Goal: Information Seeking & Learning: Learn about a topic

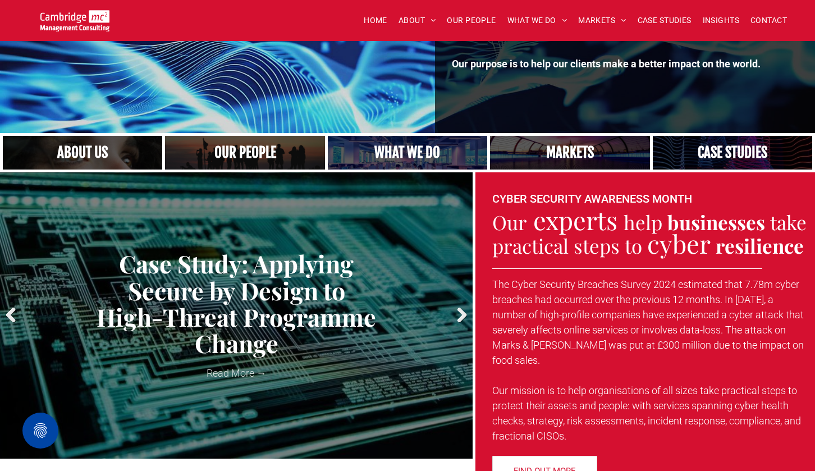
scroll to position [217, 0]
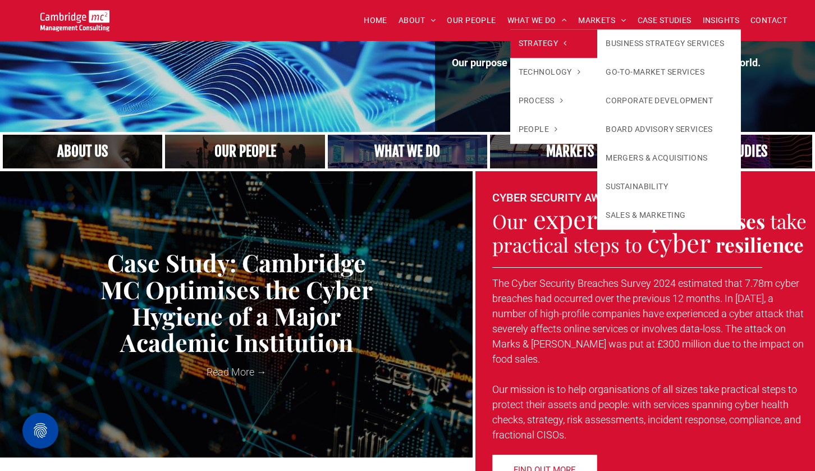
click at [536, 37] on link "STRATEGY" at bounding box center [554, 43] width 88 height 29
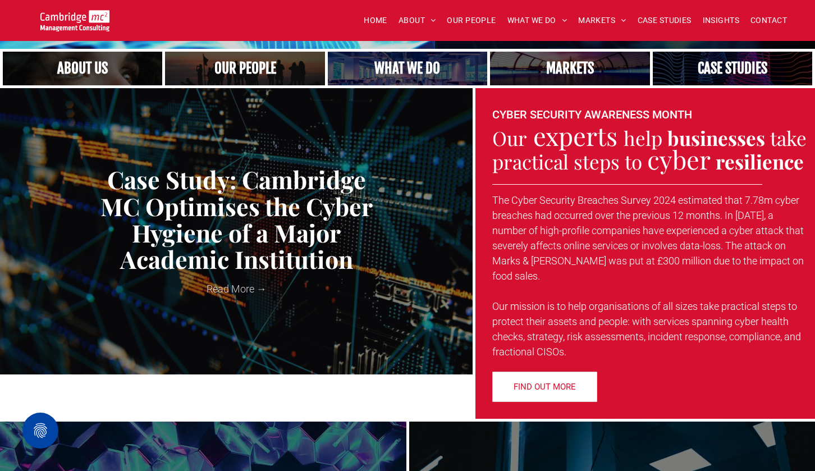
scroll to position [305, 0]
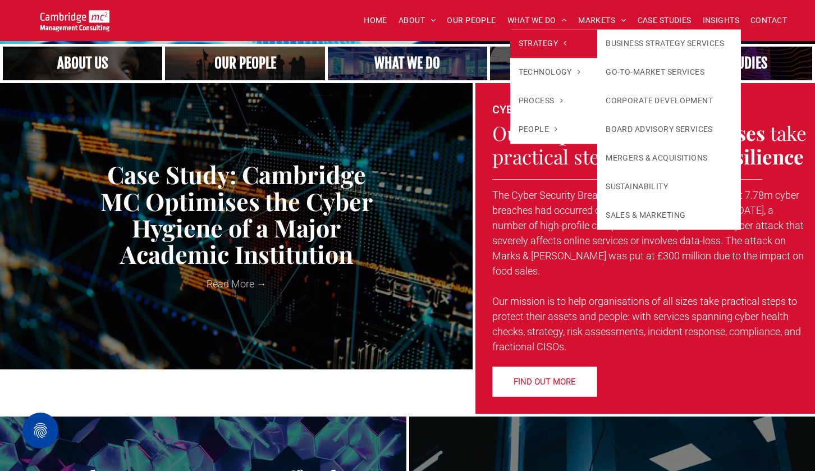
click at [552, 43] on span "STRATEGY" at bounding box center [543, 44] width 48 height 12
click at [549, 46] on span "STRATEGY" at bounding box center [543, 44] width 48 height 12
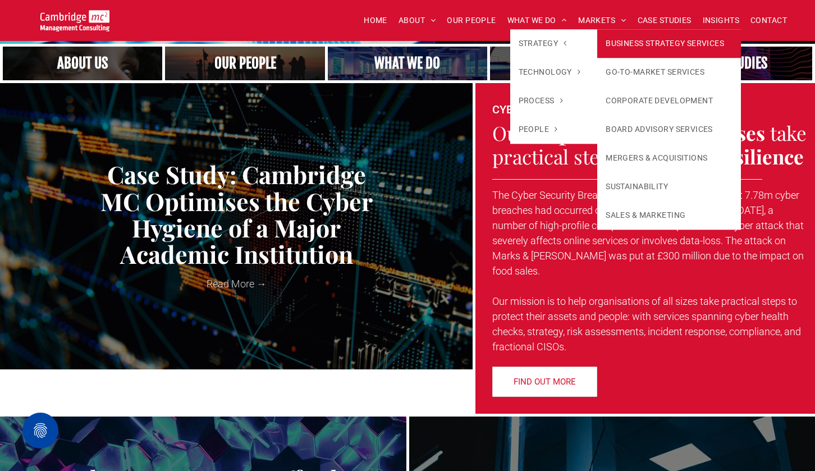
click at [615, 46] on link "BUSINESS STRATEGY SERVICES" at bounding box center [669, 43] width 144 height 29
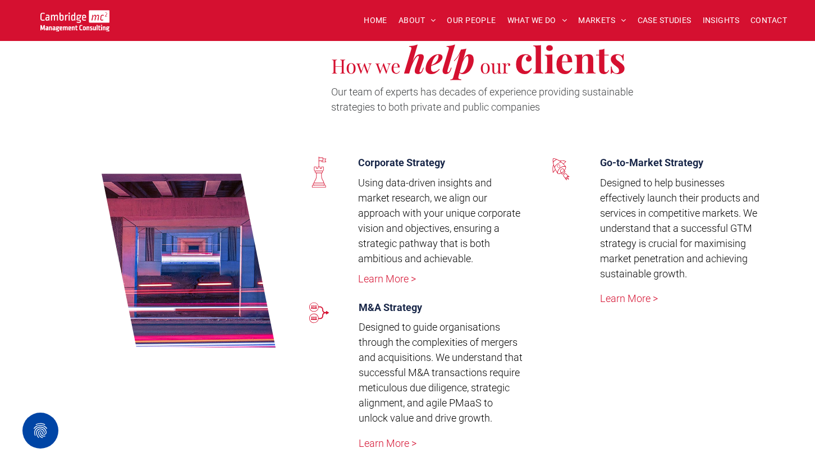
scroll to position [1493, 0]
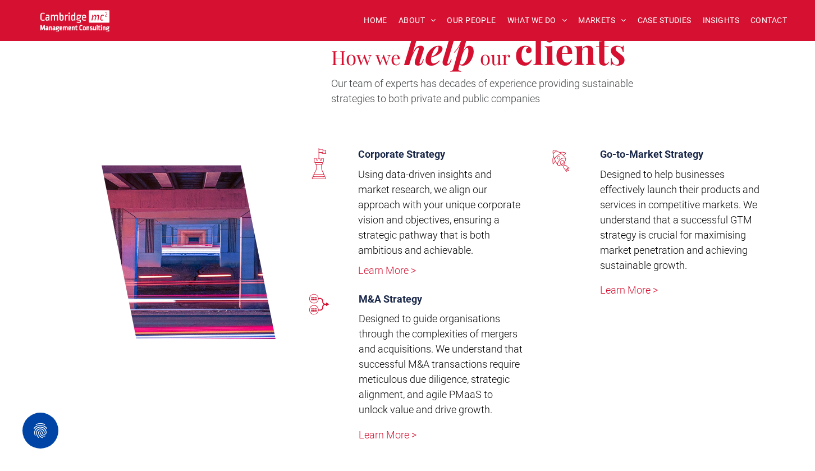
click at [387, 437] on link "Learn More >" at bounding box center [388, 435] width 58 height 12
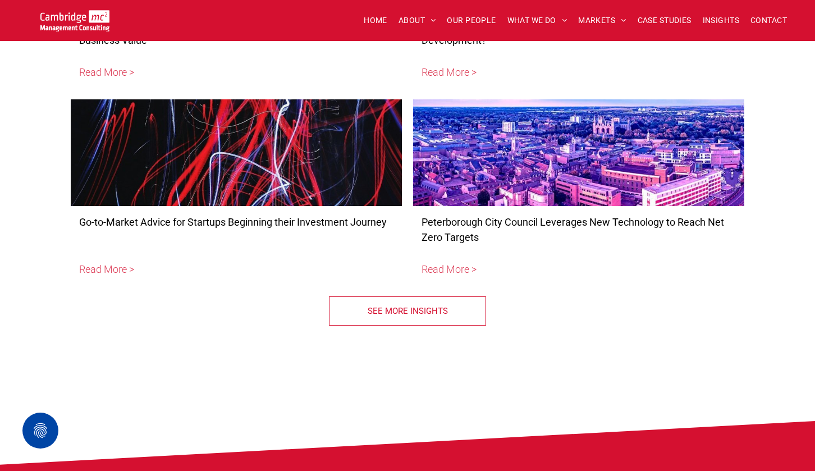
scroll to position [2962, 0]
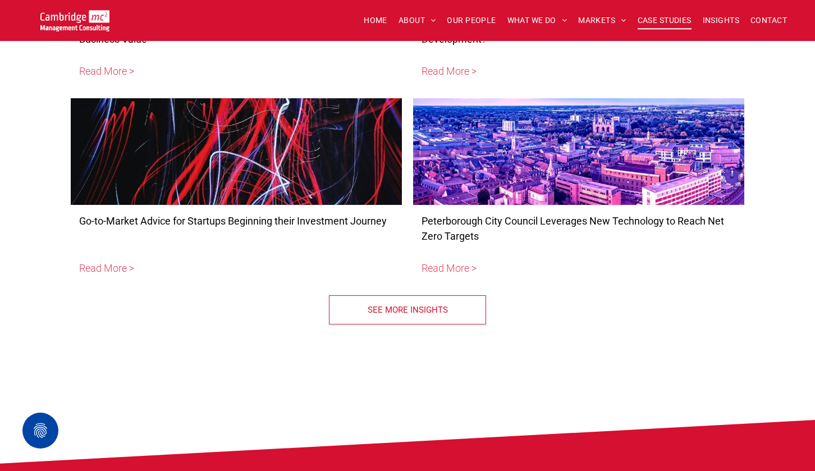
click at [669, 14] on span "CASE STUDIES" at bounding box center [665, 20] width 54 height 17
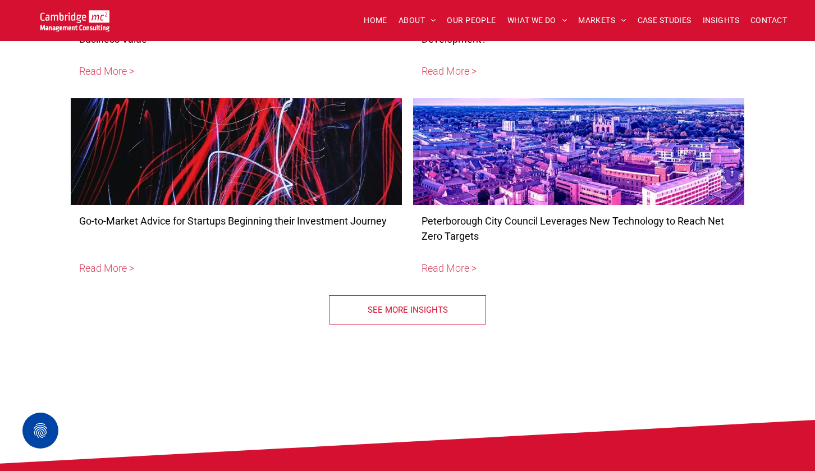
click at [145, 194] on div at bounding box center [236, 151] width 351 height 113
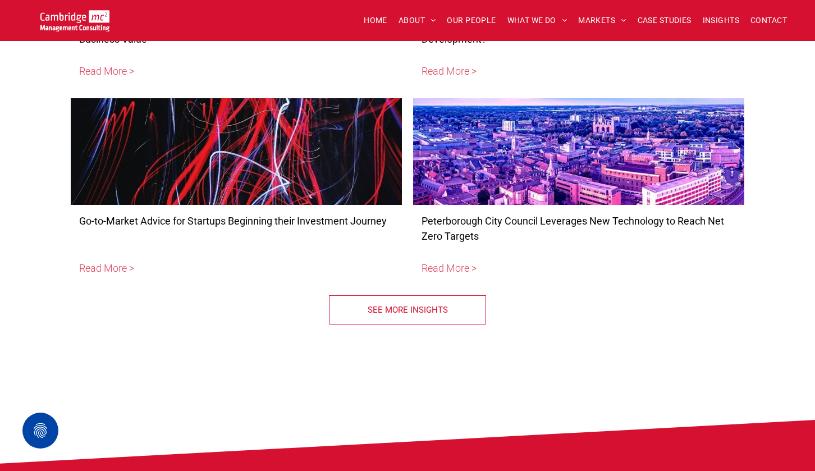
click at [418, 306] on span "SEE MORE INSIGHTS" at bounding box center [408, 310] width 80 height 28
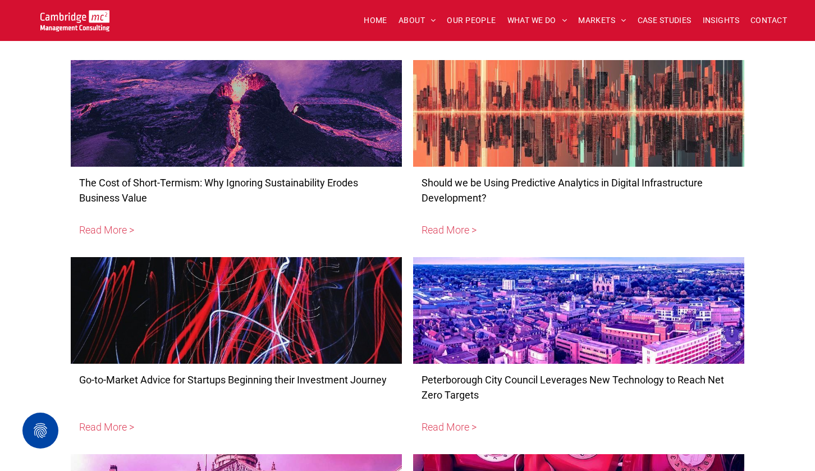
scroll to position [2724, 0]
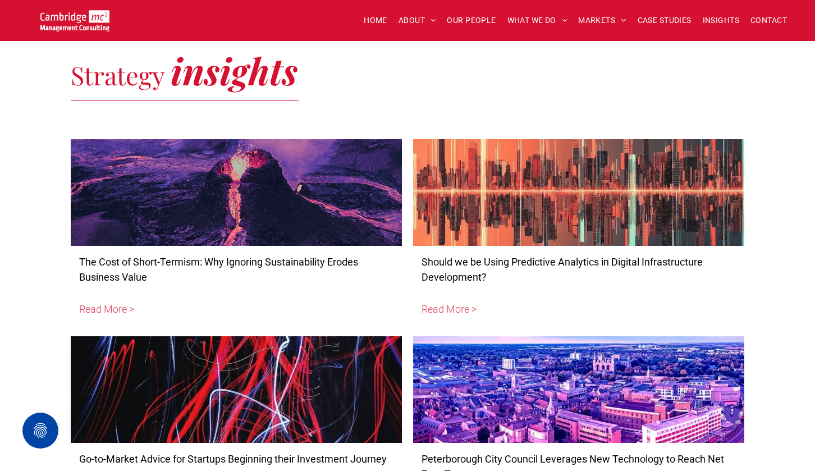
click at [311, 235] on div at bounding box center [236, 192] width 351 height 113
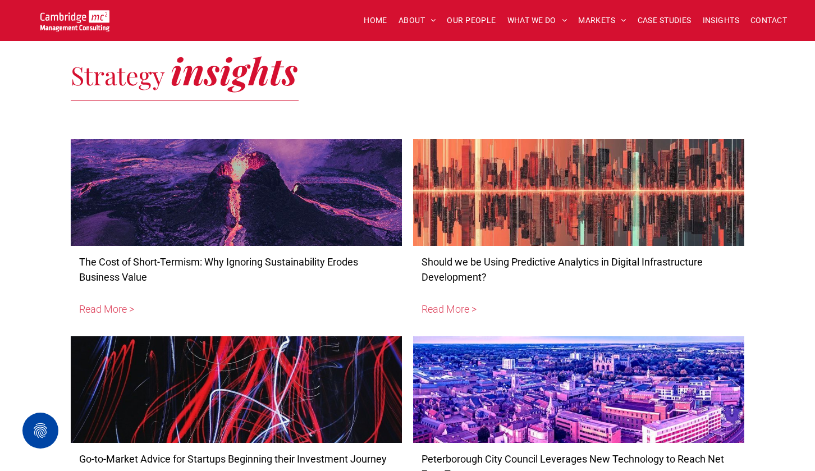
click at [470, 222] on div at bounding box center [578, 192] width 351 height 113
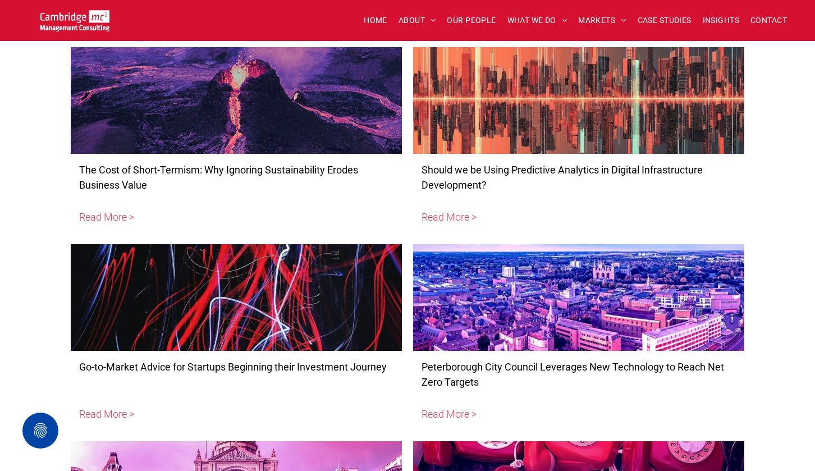
scroll to position [2854, 0]
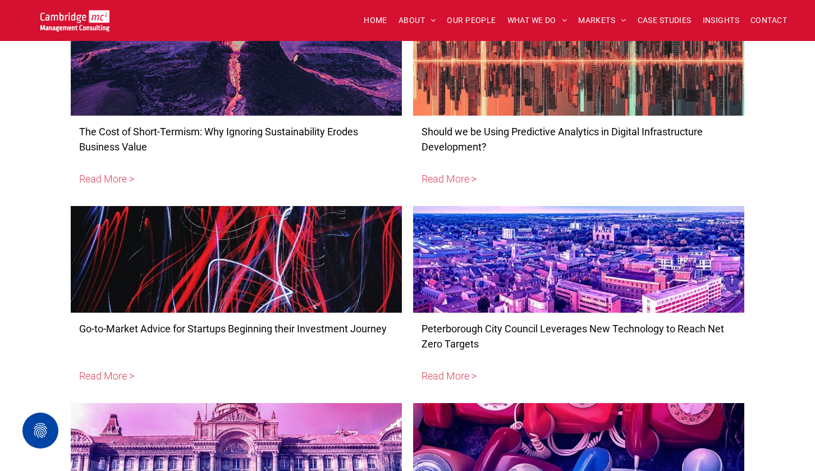
click at [304, 250] on div at bounding box center [236, 259] width 351 height 113
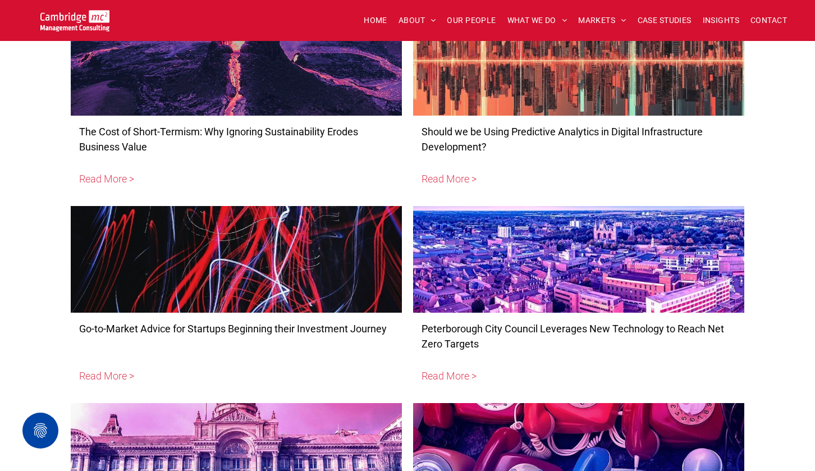
click at [503, 293] on div at bounding box center [578, 259] width 351 height 113
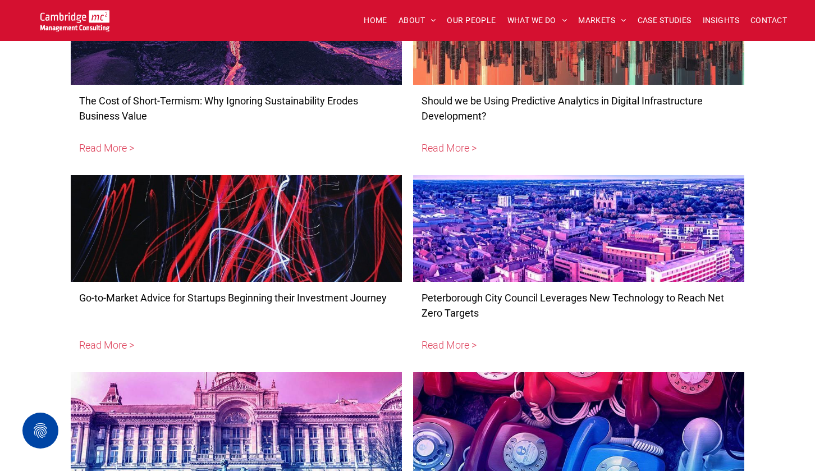
scroll to position [2909, 0]
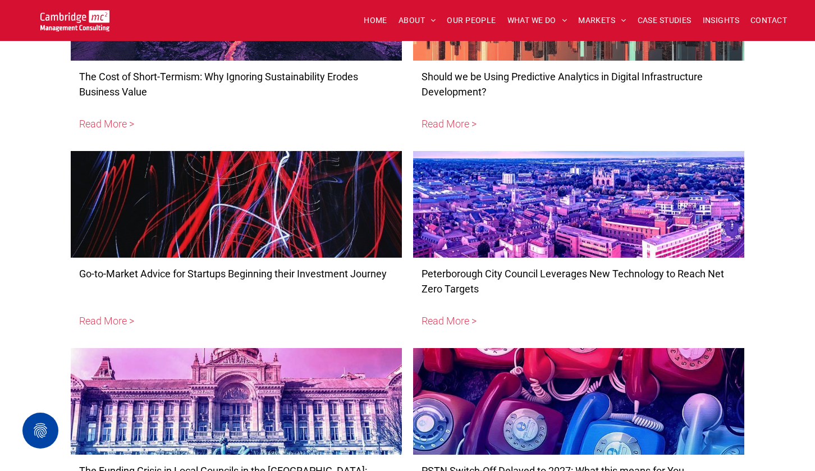
click at [315, 353] on div at bounding box center [236, 401] width 351 height 113
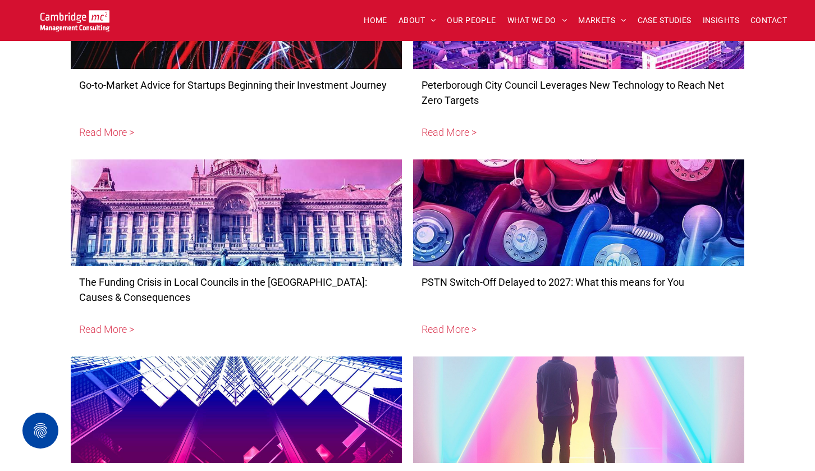
scroll to position [3170, 0]
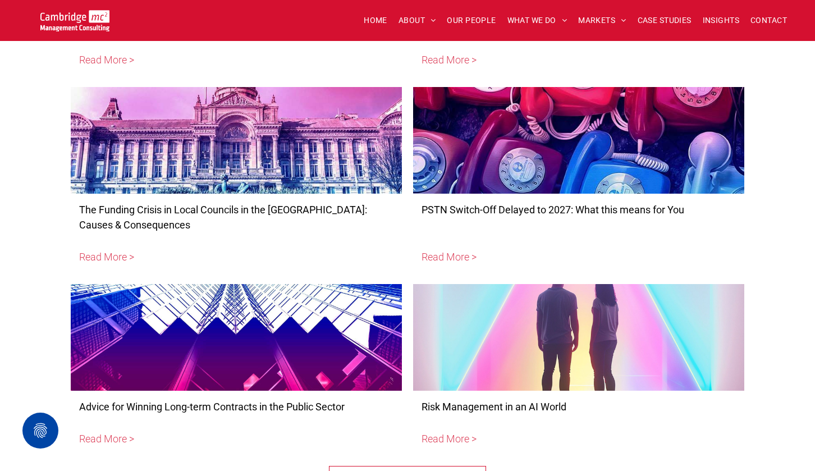
click at [513, 187] on div at bounding box center [578, 140] width 351 height 113
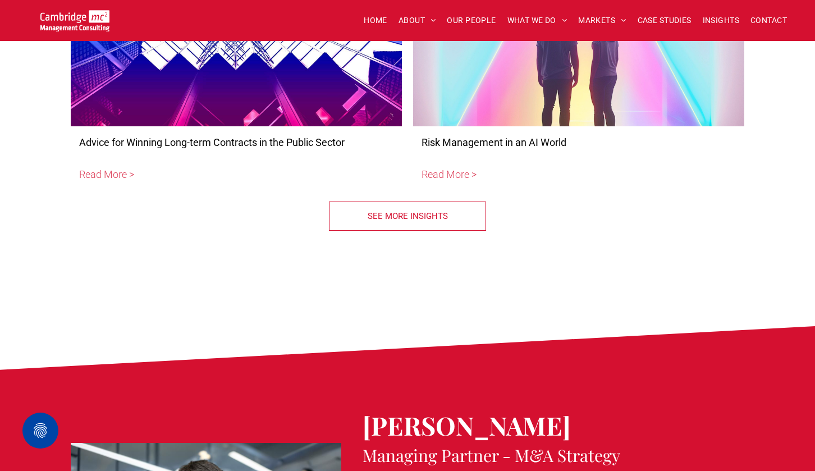
scroll to position [3438, 0]
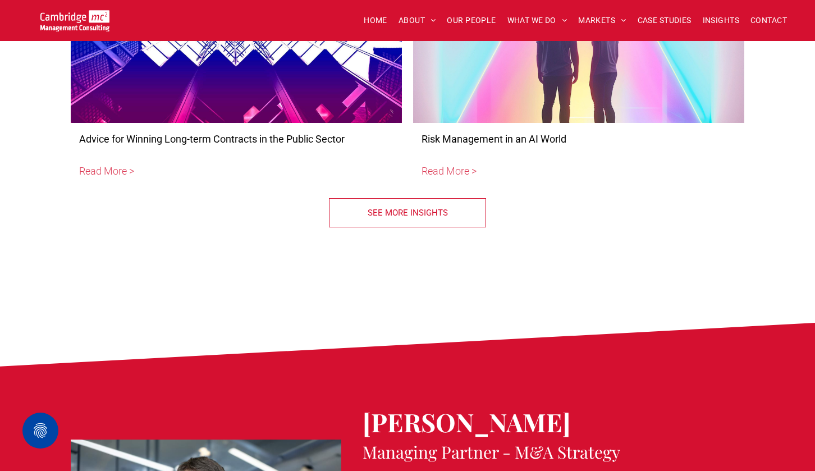
click at [460, 221] on link "SEE MORE INSIGHTS" at bounding box center [407, 212] width 157 height 29
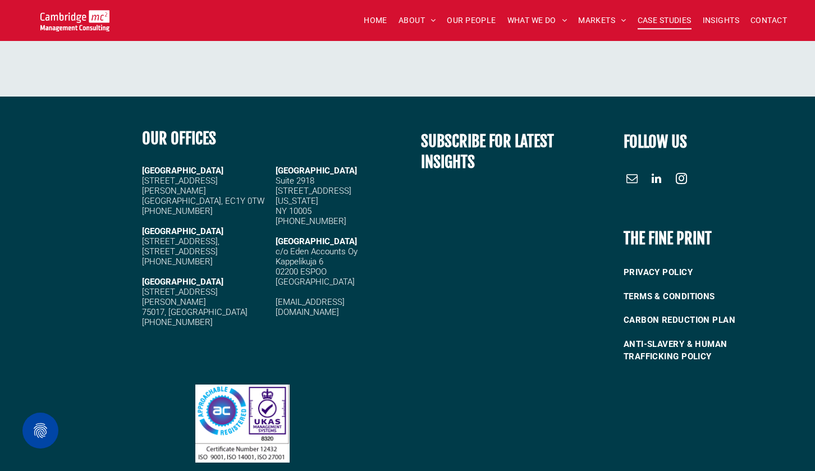
scroll to position [5314, 0]
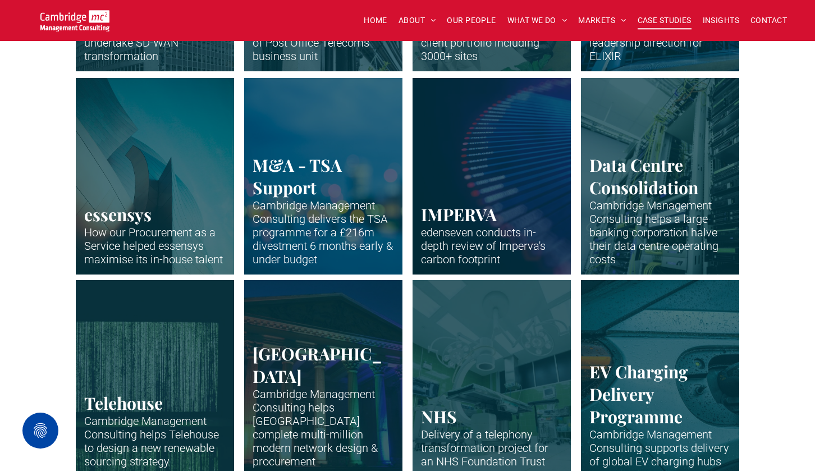
scroll to position [711, 0]
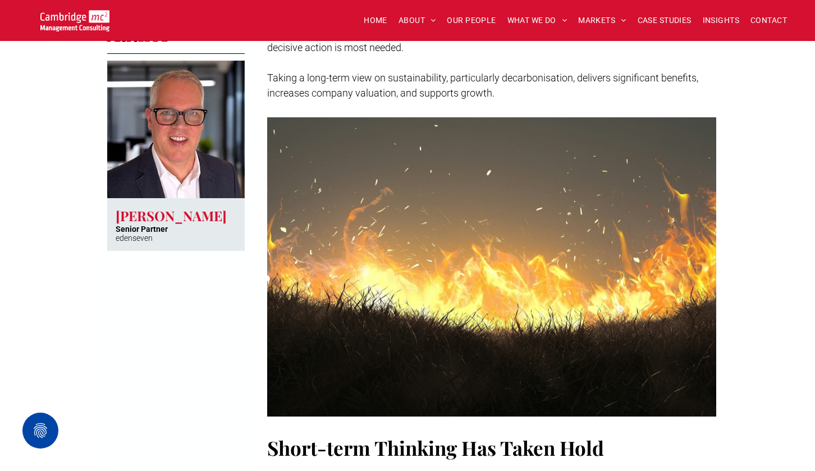
scroll to position [508, 0]
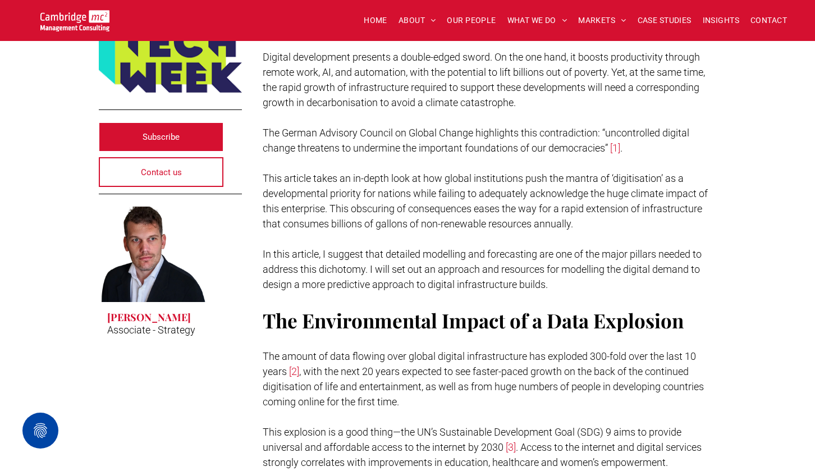
scroll to position [374, 0]
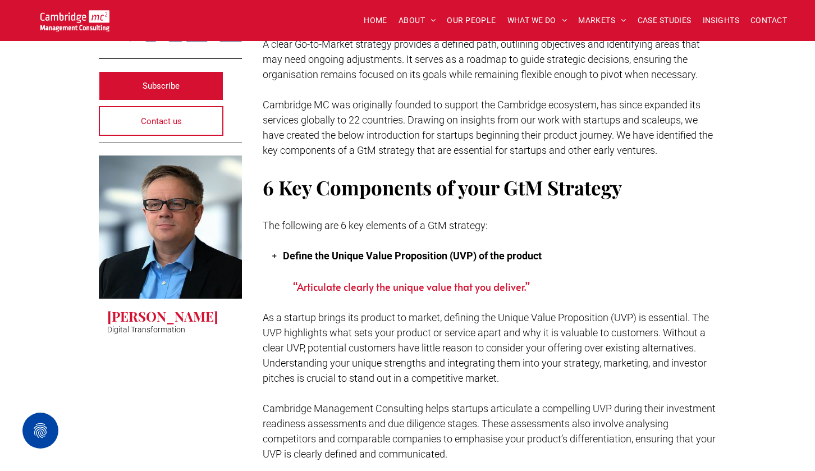
scroll to position [425, 0]
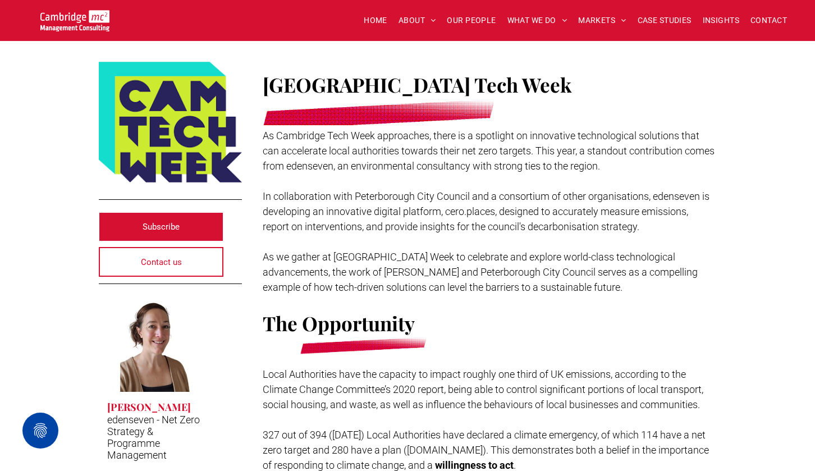
scroll to position [288, 0]
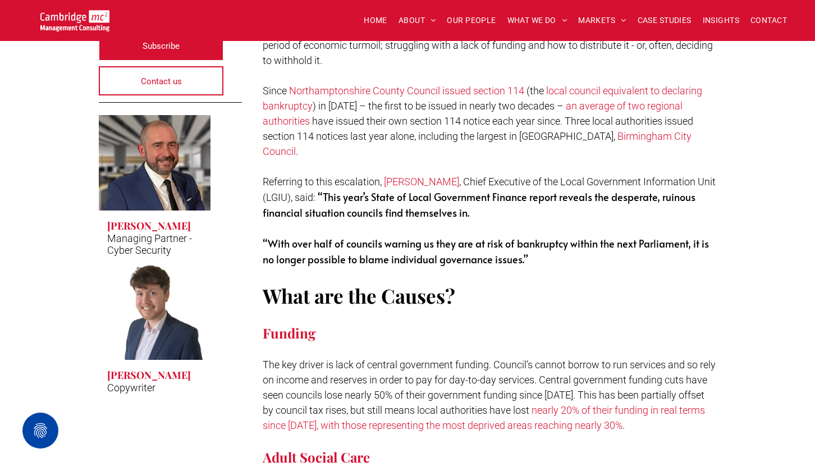
scroll to position [362, 0]
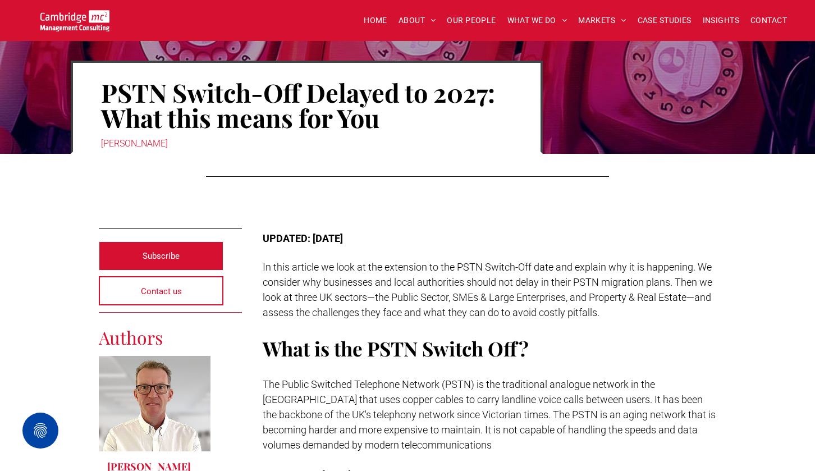
scroll to position [42, 0]
